Goal: Information Seeking & Learning: Learn about a topic

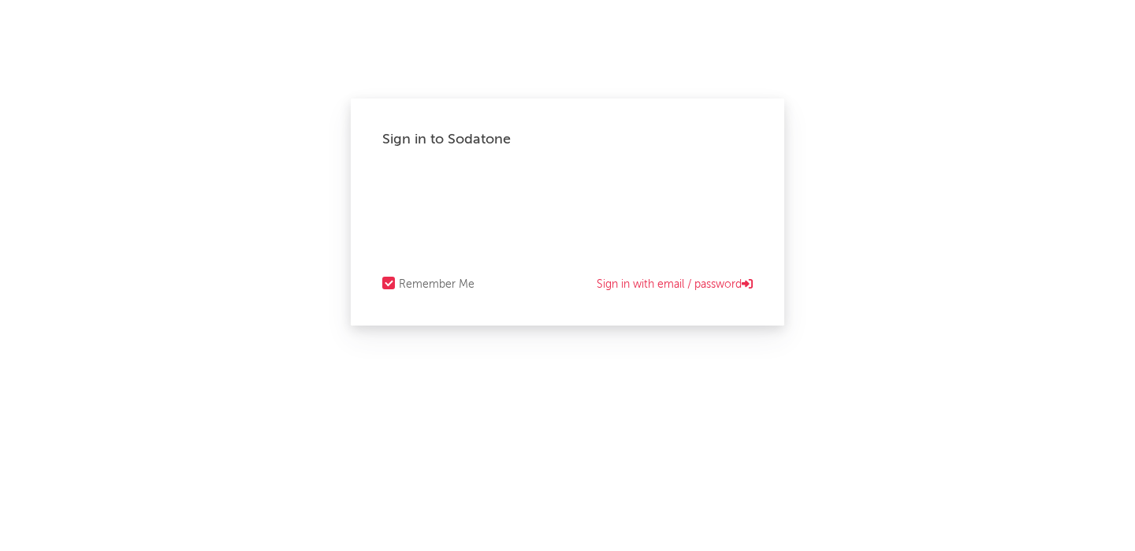
select select "recorded_music"
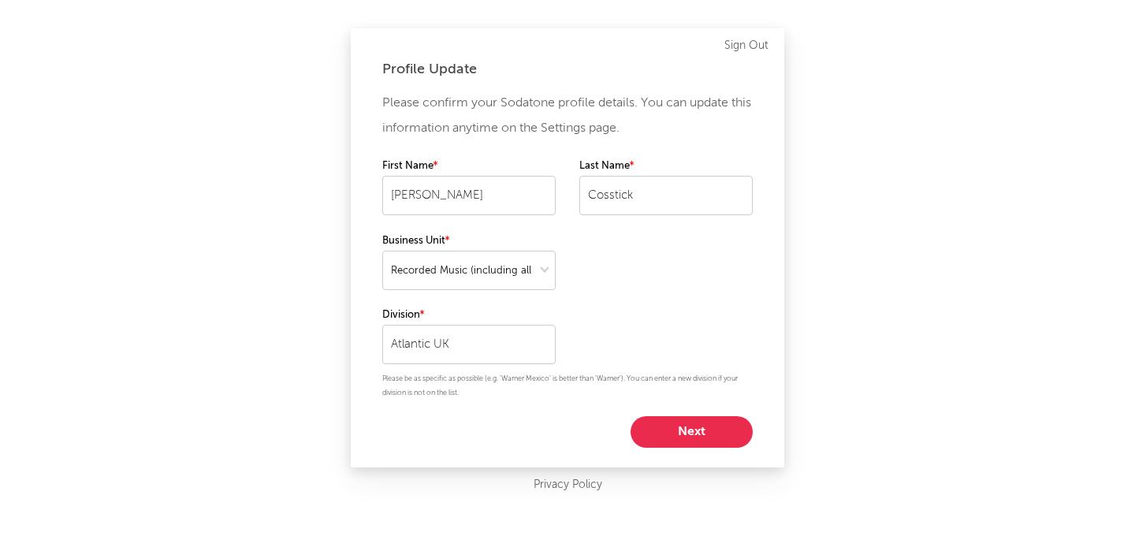
click at [667, 426] on button "Next" at bounding box center [692, 432] width 122 height 32
select select "other"
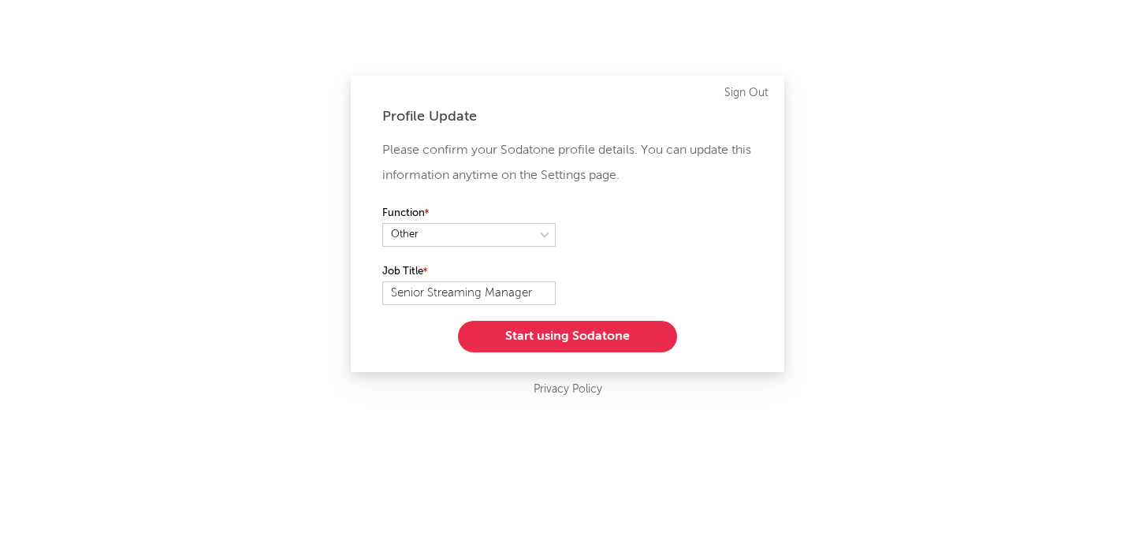
click at [554, 330] on button "Start using Sodatone" at bounding box center [567, 337] width 219 height 32
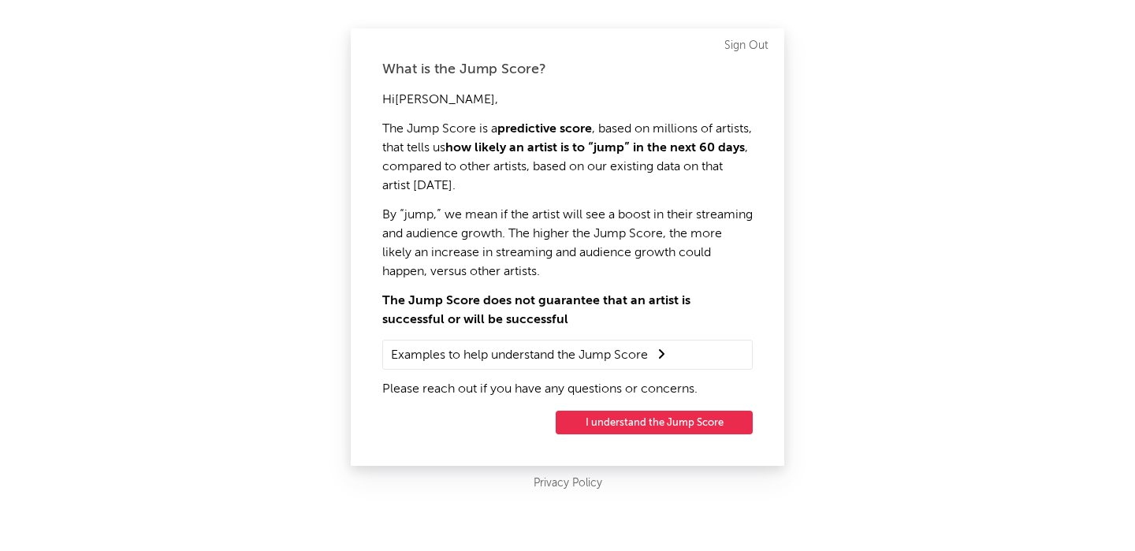
click at [602, 426] on button "I understand the Jump Score" at bounding box center [654, 423] width 197 height 24
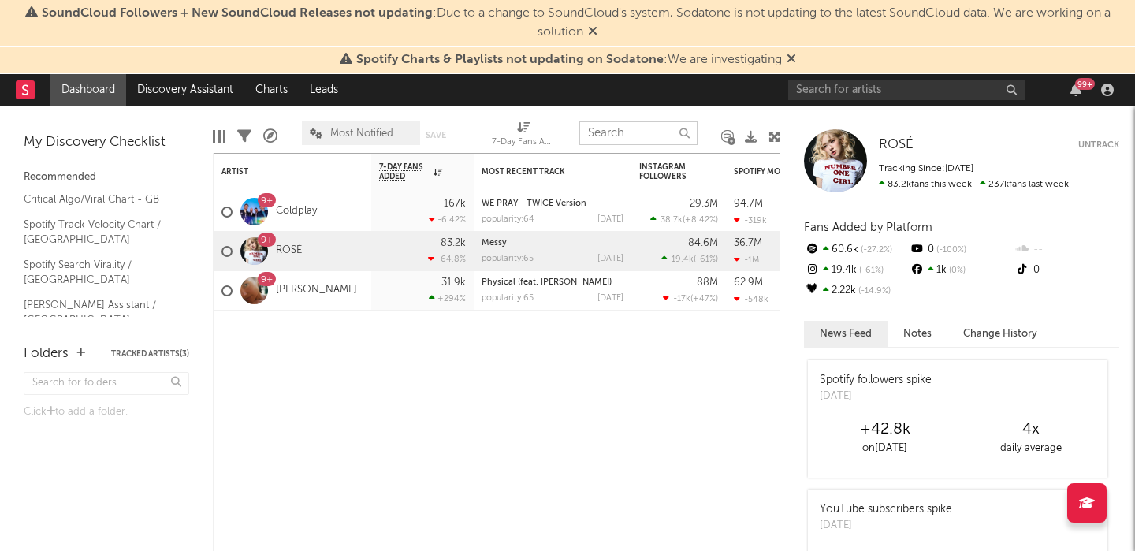
click at [604, 136] on input "text" at bounding box center [638, 133] width 118 height 24
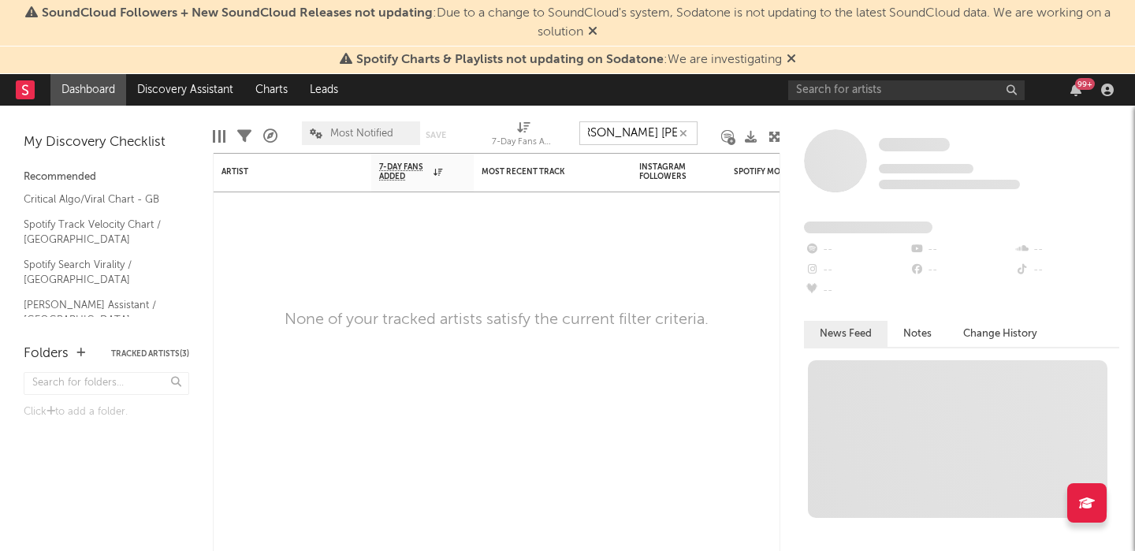
scroll to position [0, 29]
click at [592, 37] on icon at bounding box center [592, 30] width 9 height 13
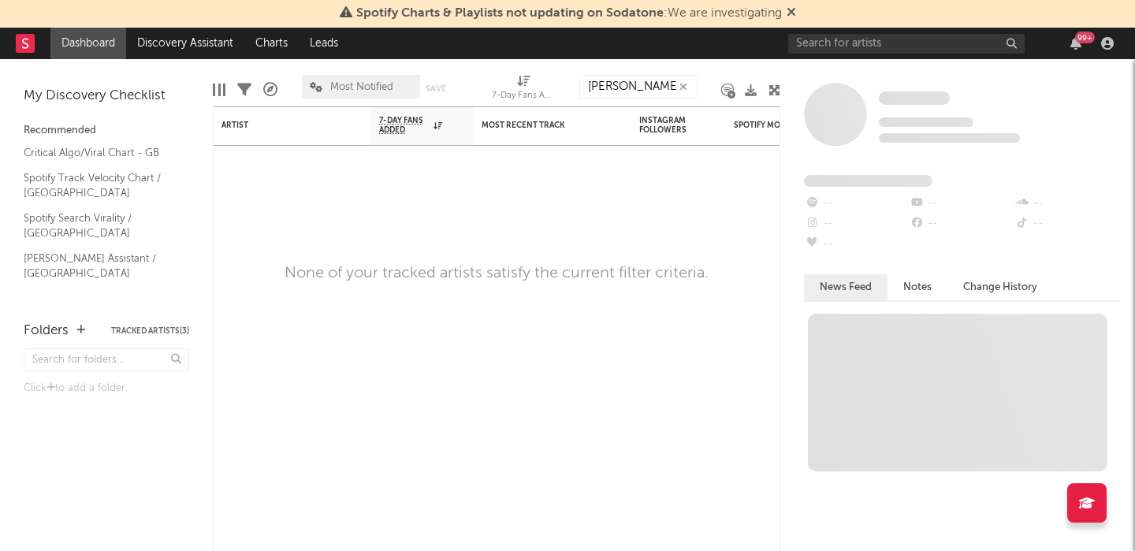
click at [788, 13] on icon at bounding box center [791, 12] width 9 height 13
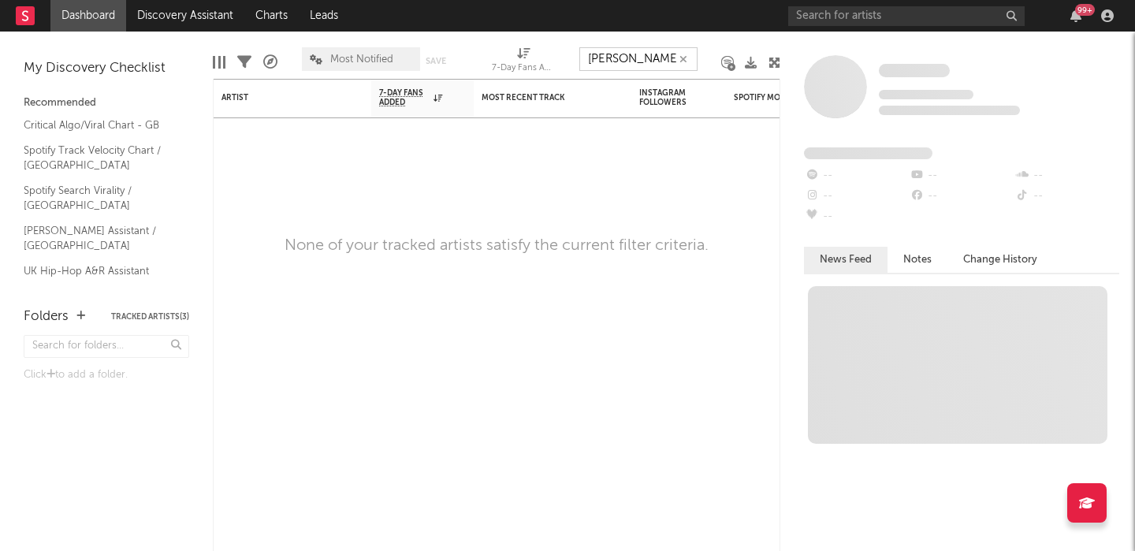
click at [665, 62] on input "[PERSON_NAME] [PERSON_NAME] depressed" at bounding box center [638, 59] width 118 height 24
click at [650, 62] on input "[PERSON_NAME] [PERSON_NAME] depressed" at bounding box center [638, 59] width 118 height 24
drag, startPoint x: 656, startPoint y: 63, endPoint x: 723, endPoint y: 135, distance: 98.2
click at [723, 135] on div "Artist Notifications 7-Day Fans Added WoW % Change Most Recent Track Popularity…" at bounding box center [497, 292] width 568 height 520
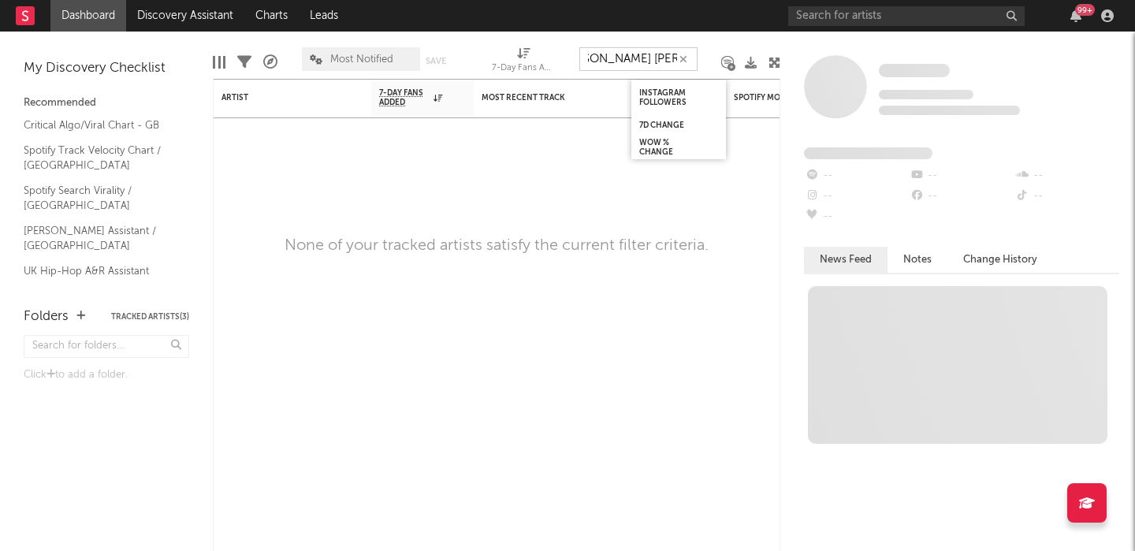
scroll to position [0, 0]
type input "[PERSON_NAME] [PERSON_NAME]"
click at [850, 24] on input "text" at bounding box center [906, 16] width 237 height 20
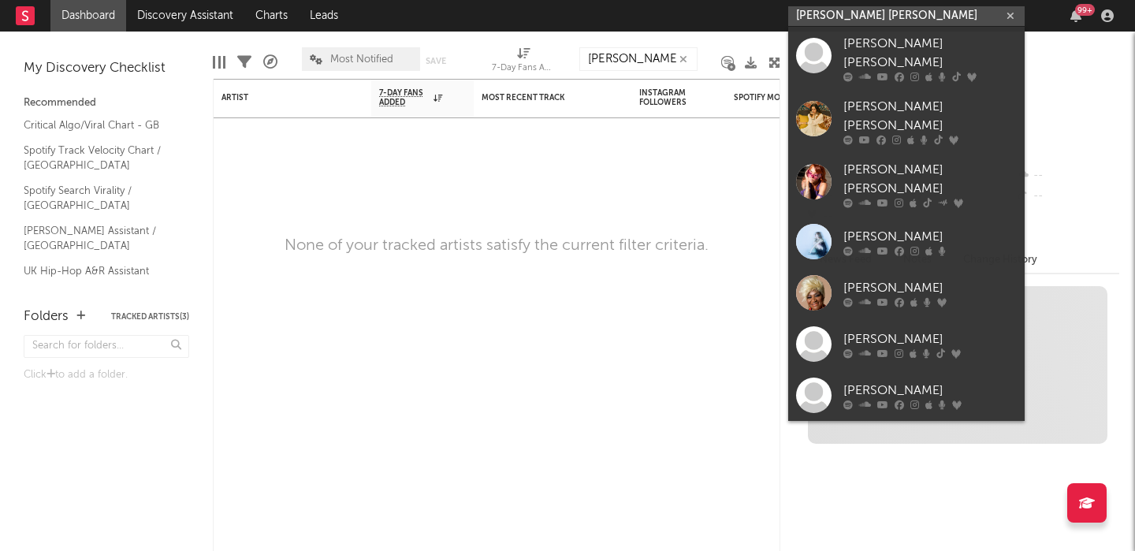
type input "[PERSON_NAME] [PERSON_NAME]"
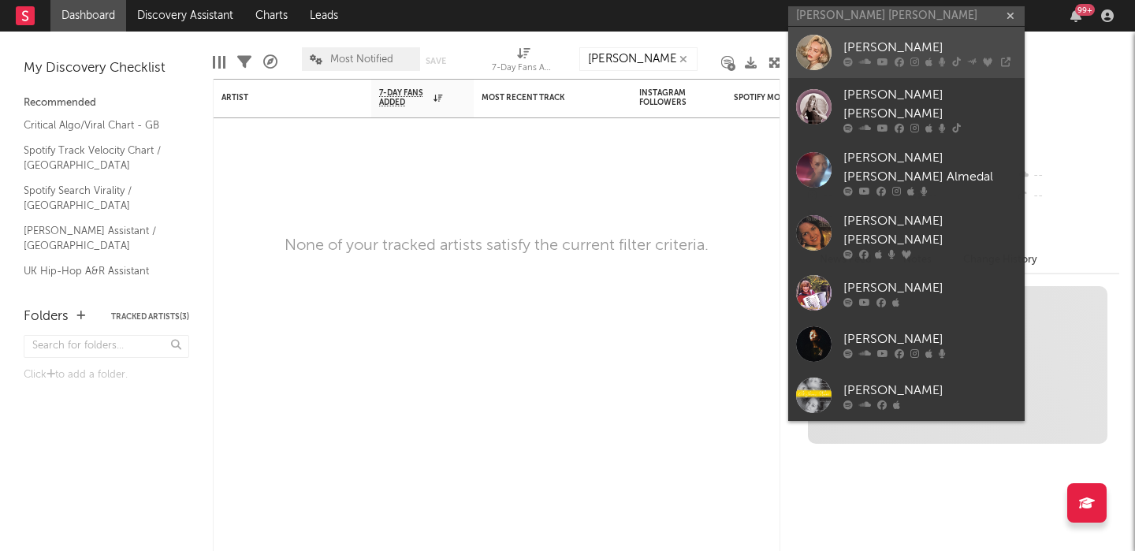
click at [819, 50] on div at bounding box center [813, 52] width 35 height 35
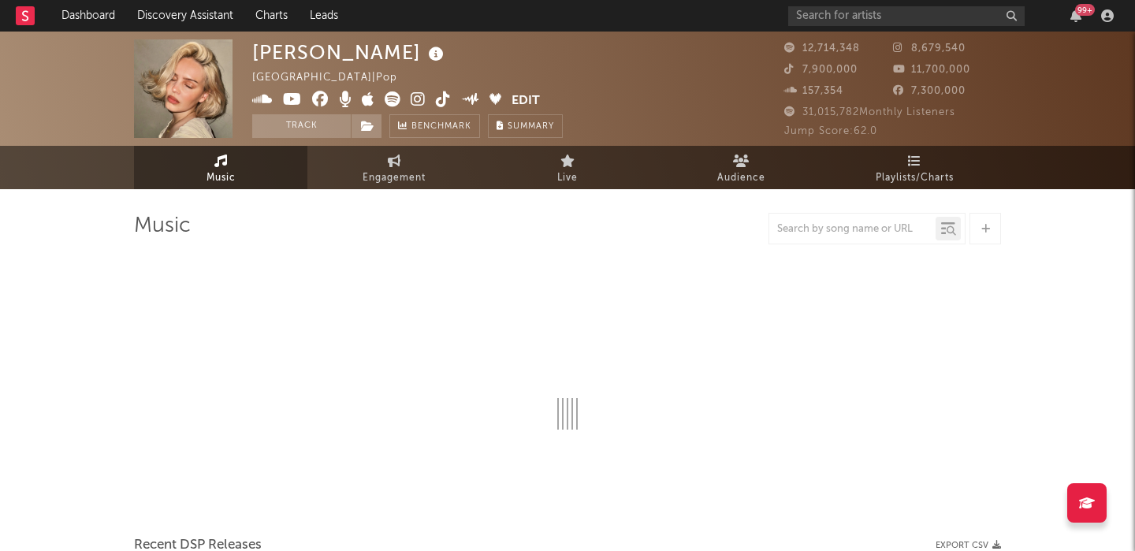
select select "6m"
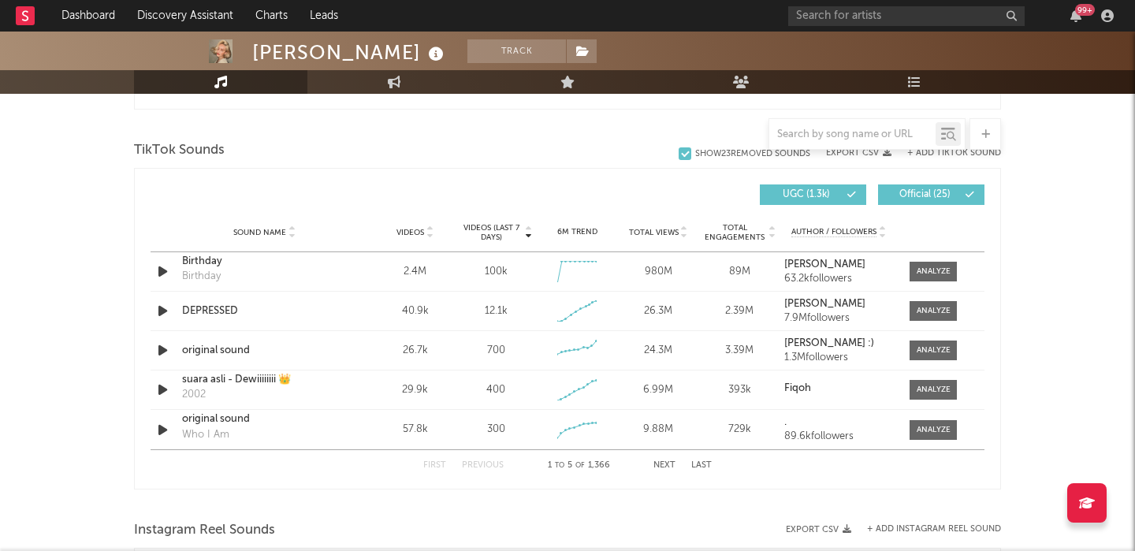
scroll to position [1022, 0]
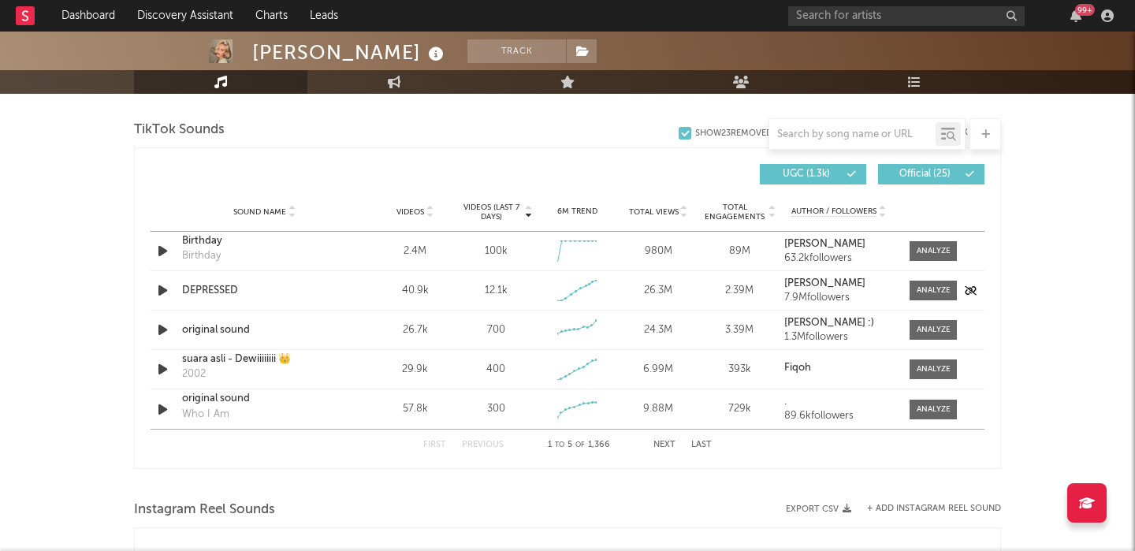
click at [210, 290] on div "DEPRESSED" at bounding box center [264, 291] width 165 height 16
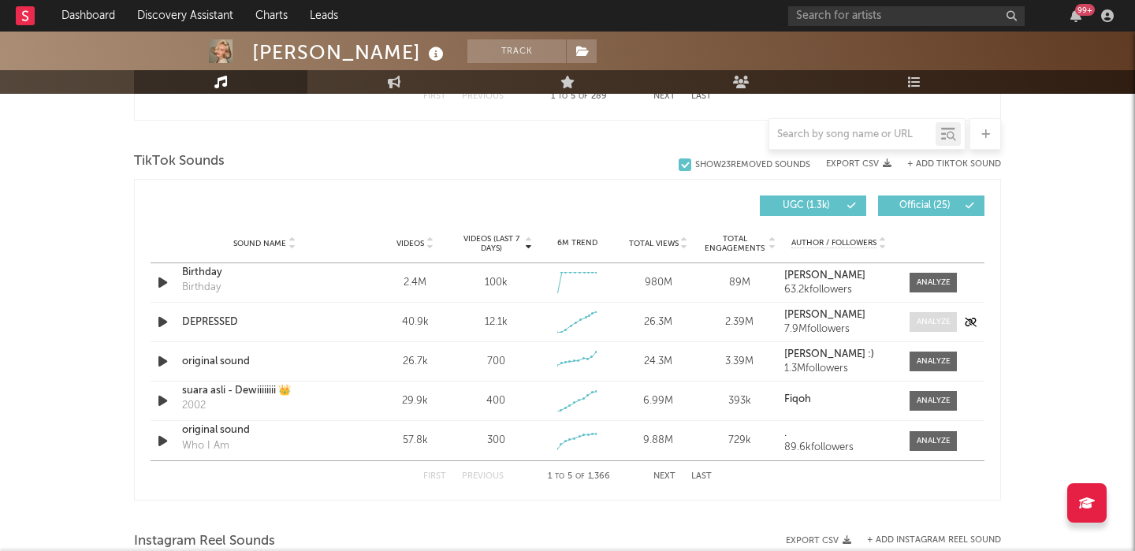
click at [932, 321] on div at bounding box center [934, 322] width 34 height 12
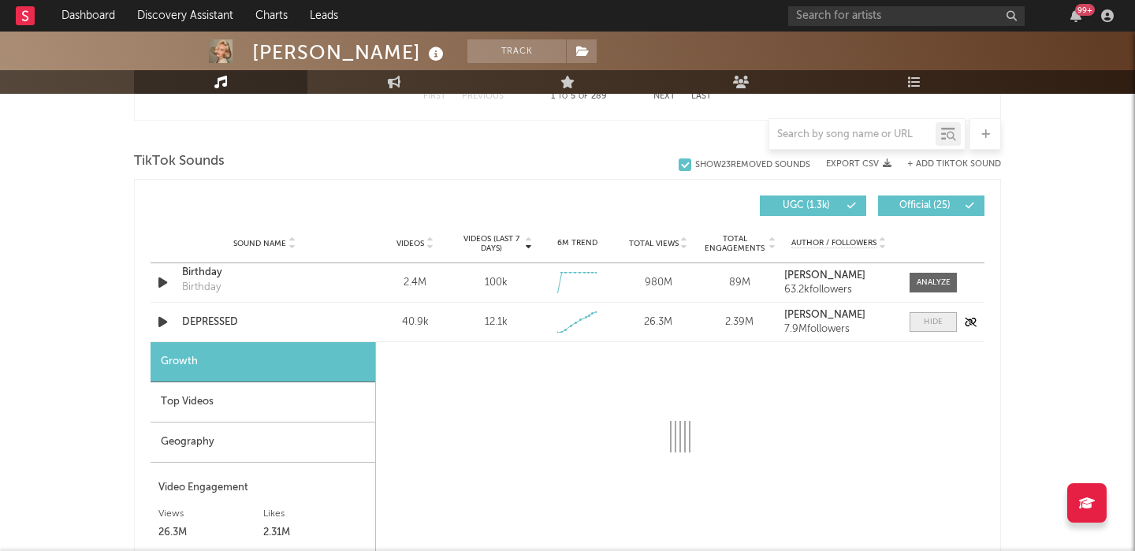
select select "1w"
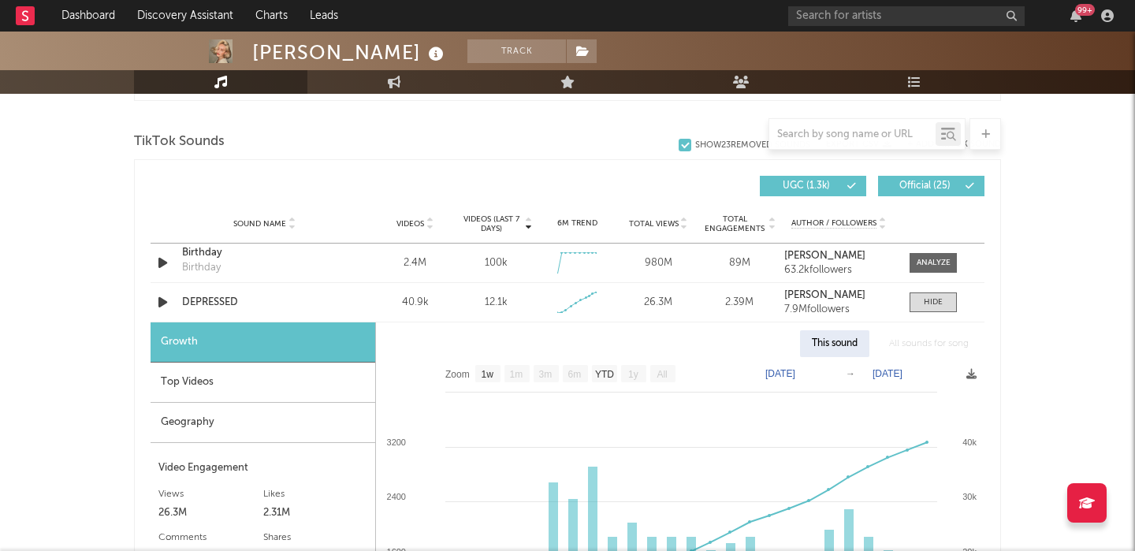
scroll to position [1038, 0]
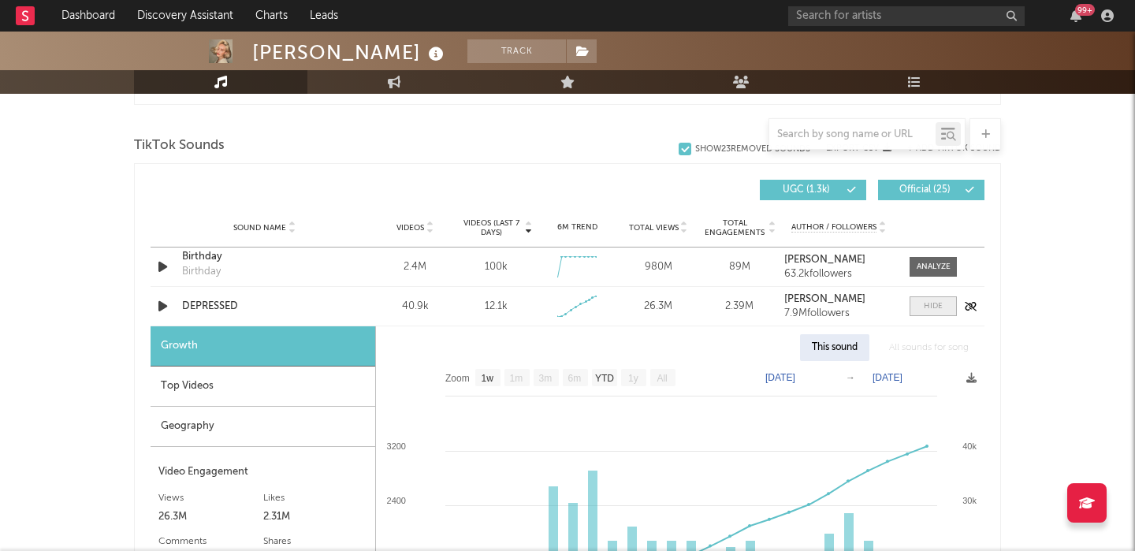
click at [929, 309] on div at bounding box center [933, 306] width 19 height 12
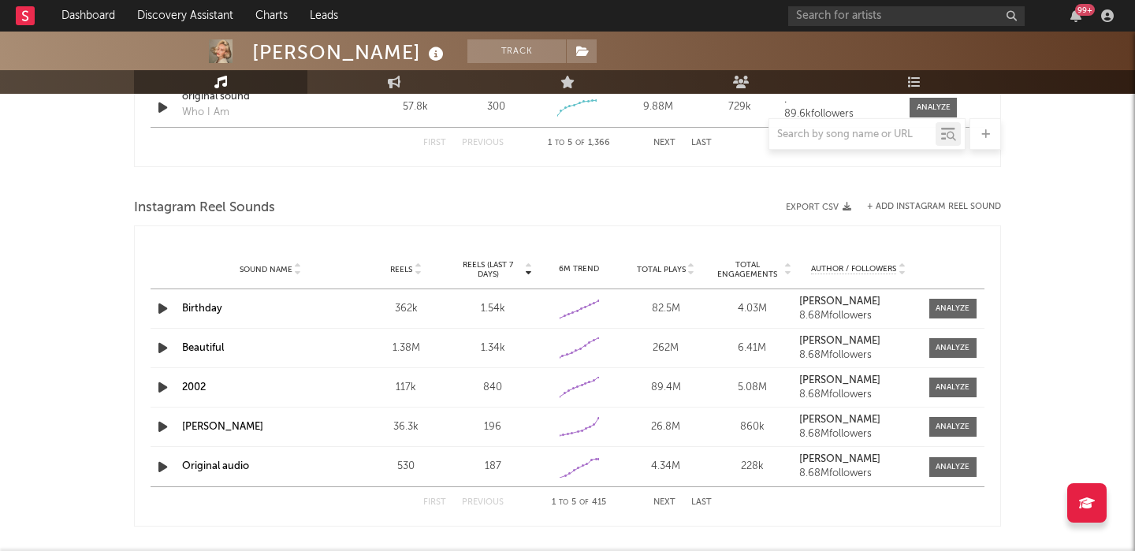
scroll to position [1357, 0]
click at [161, 309] on icon "button" at bounding box center [163, 308] width 17 height 20
click at [161, 309] on icon "button" at bounding box center [162, 308] width 15 height 20
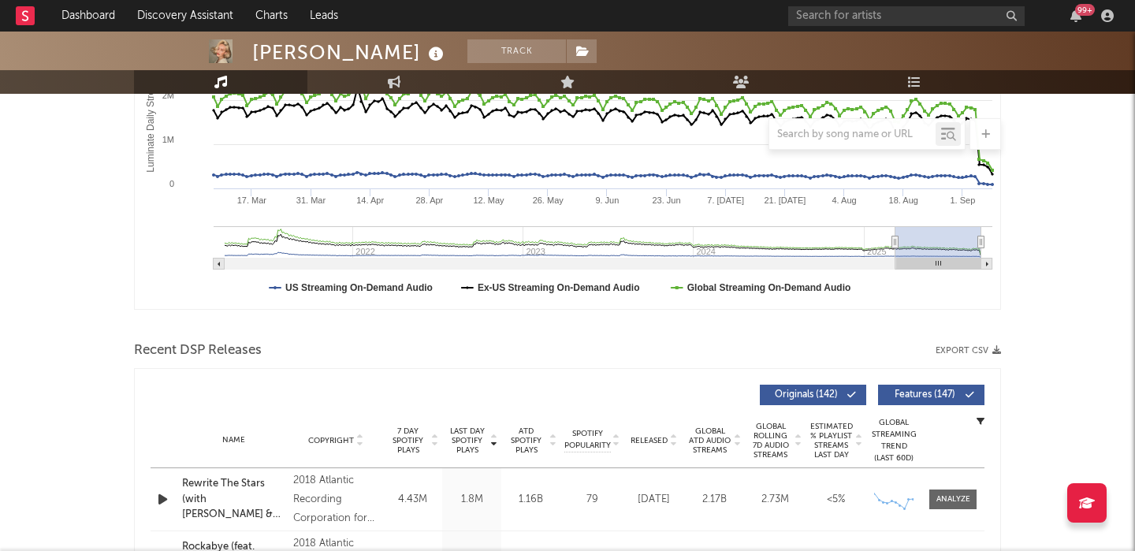
scroll to position [306, 0]
